Goal: Task Accomplishment & Management: Complete application form

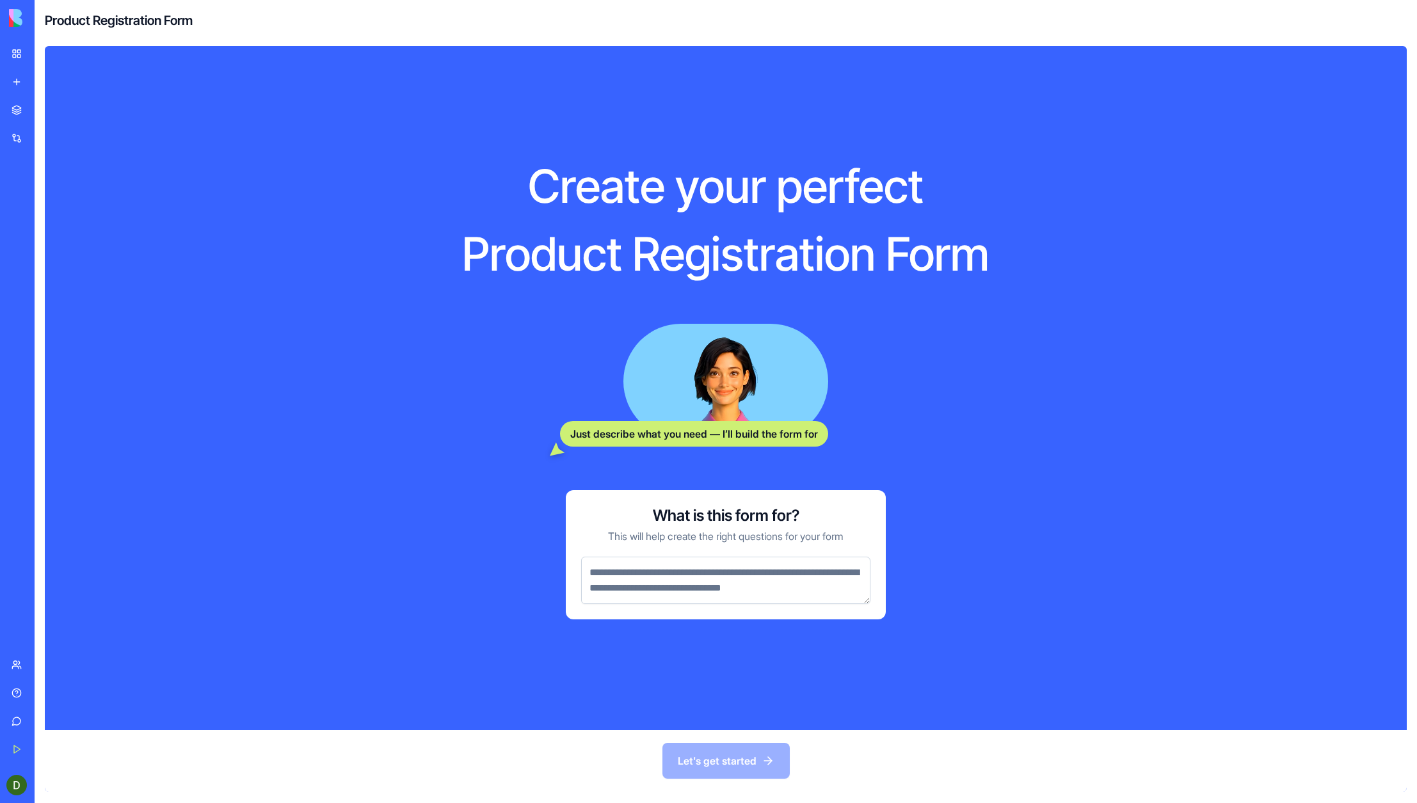
click at [653, 582] on textarea at bounding box center [725, 580] width 289 height 47
click at [47, 110] on div "Marketplace" at bounding box center [39, 110] width 17 height 13
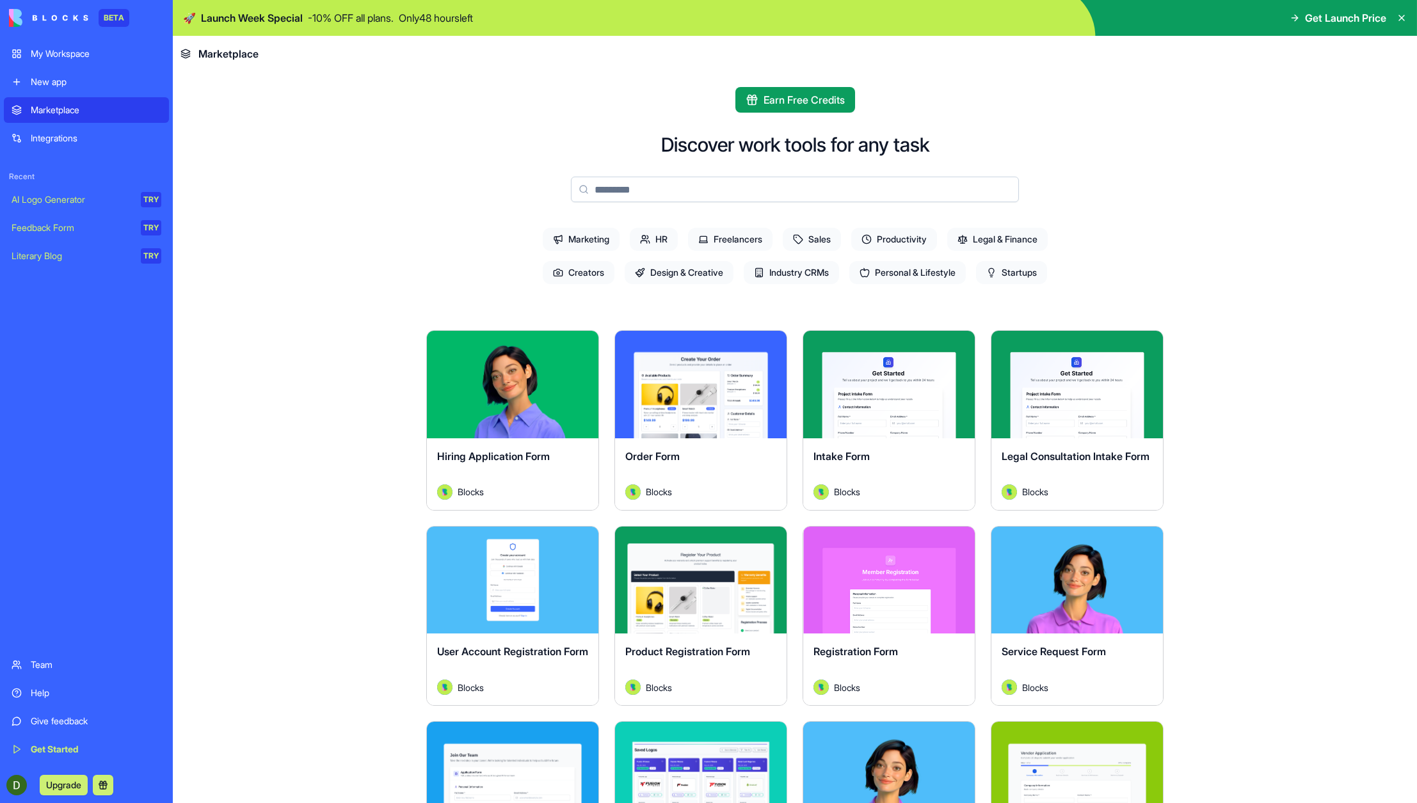
click at [671, 376] on button "Explore" at bounding box center [701, 385] width 96 height 26
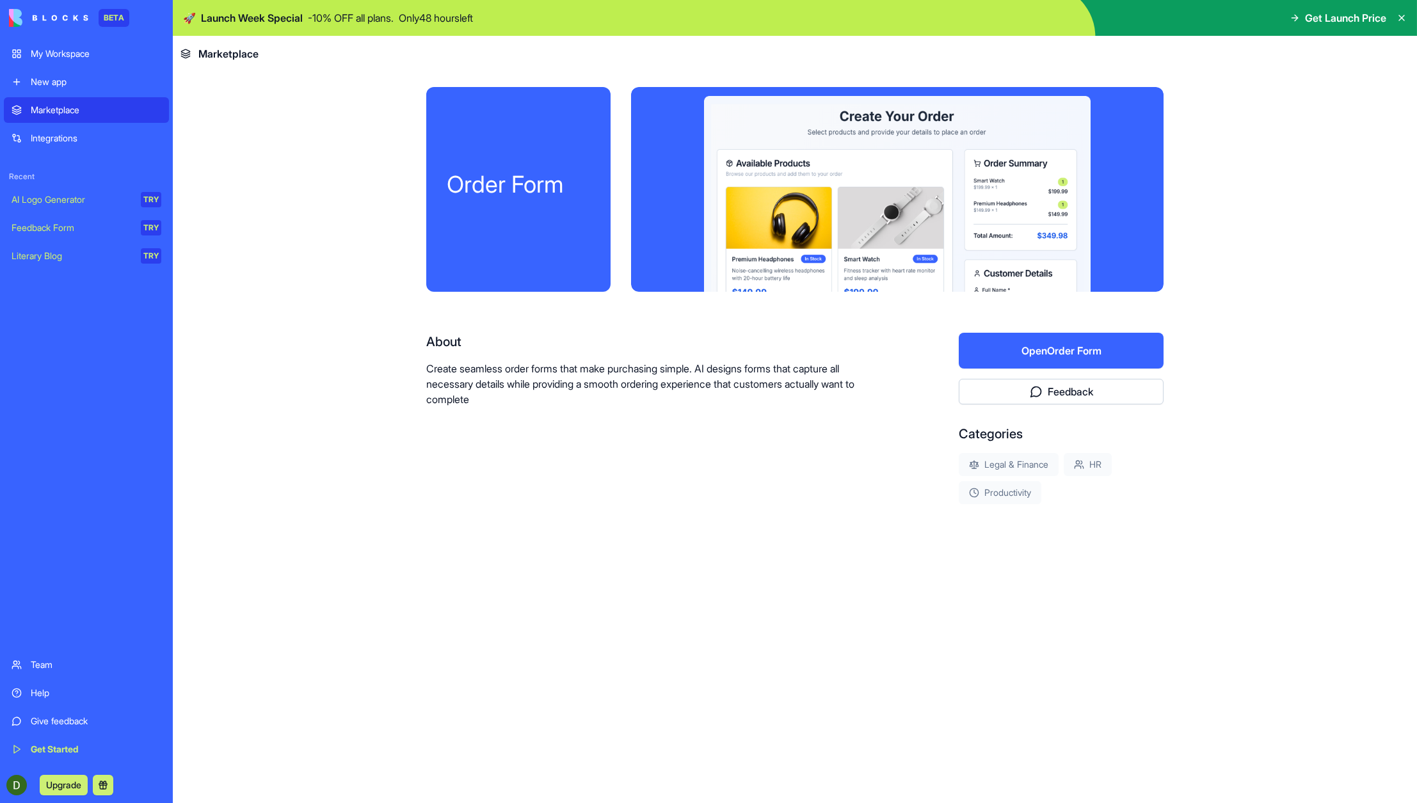
click at [1030, 353] on button "Open Order Form" at bounding box center [1061, 351] width 205 height 36
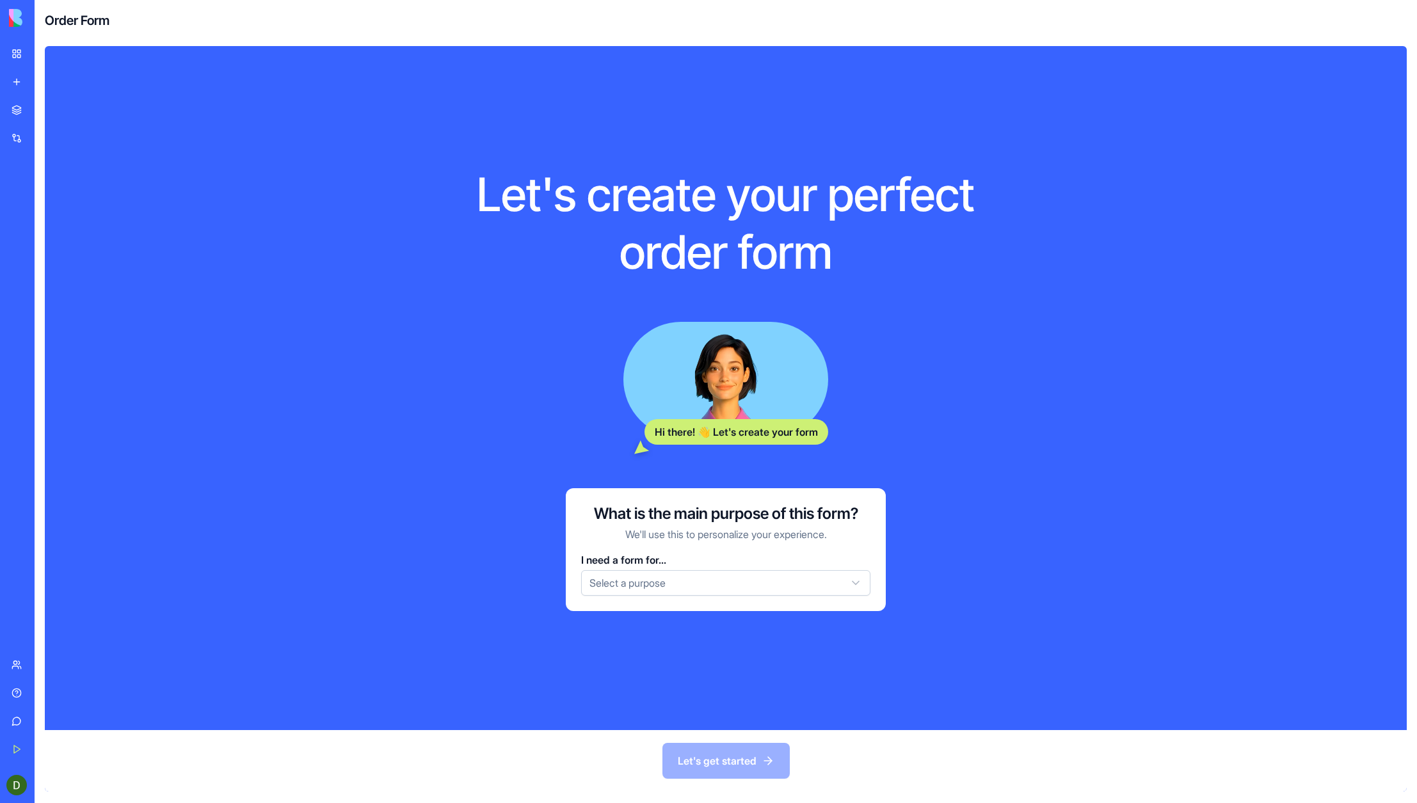
click at [783, 580] on html "BETA My Workspace New app Marketplace Integrations Recent AI Logo Generator TRY…" at bounding box center [708, 401] width 1417 height 803
drag, startPoint x: 736, startPoint y: 760, endPoint x: 938, endPoint y: 628, distance: 240.9
click at [919, 643] on div "Let's create your perfect order form Hi there! 👋 Let's create your form What is…" at bounding box center [726, 419] width 1362 height 746
click at [831, 579] on html "BETA My Workspace New app Marketplace Integrations Recent AI Logo Generator TRY…" at bounding box center [708, 401] width 1417 height 803
click at [801, 716] on div "Let's create your perfect order form Hi there! 👋 Let's create your form What is…" at bounding box center [726, 388] width 1362 height 684
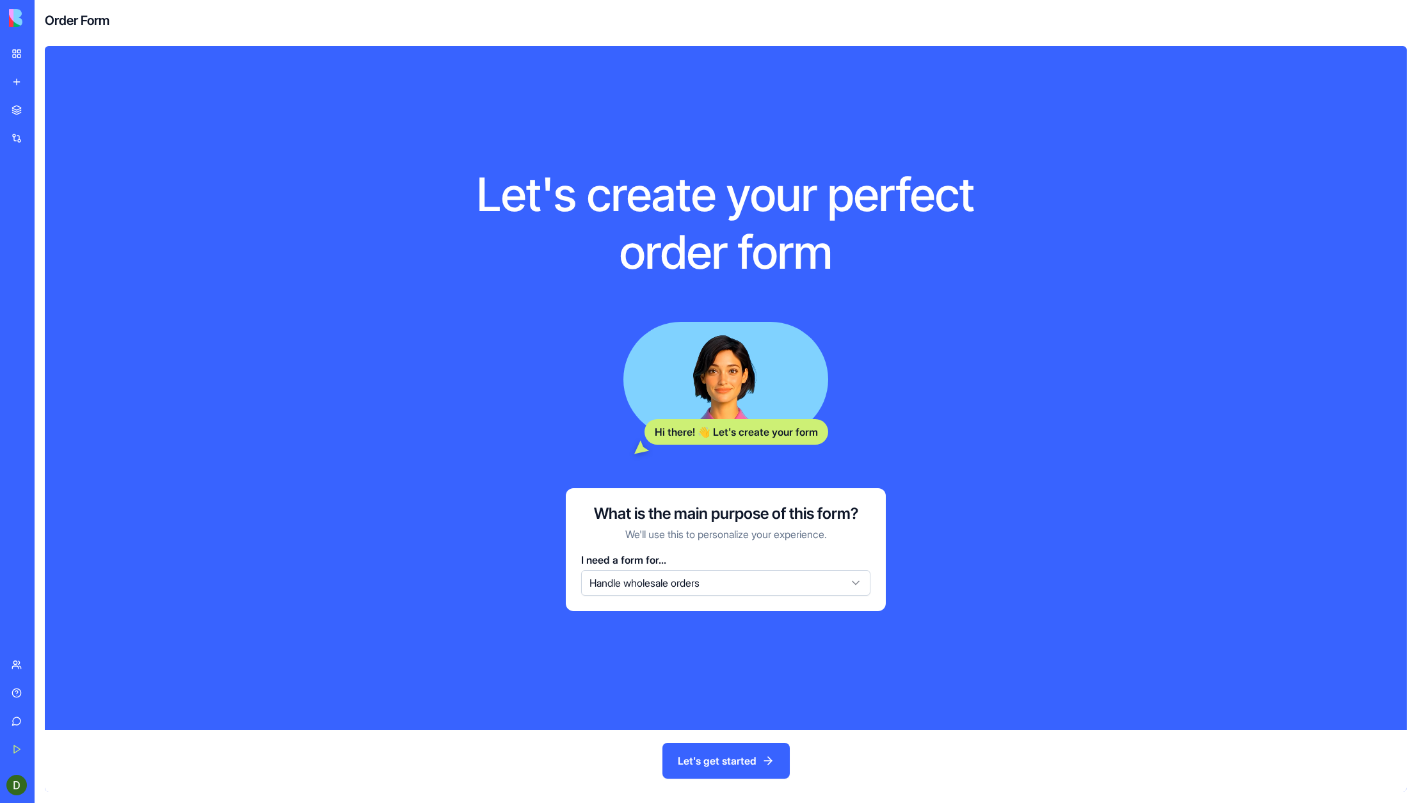
click at [732, 766] on button "Let's get started" at bounding box center [725, 761] width 127 height 36
